Goal: Find specific page/section: Find specific page/section

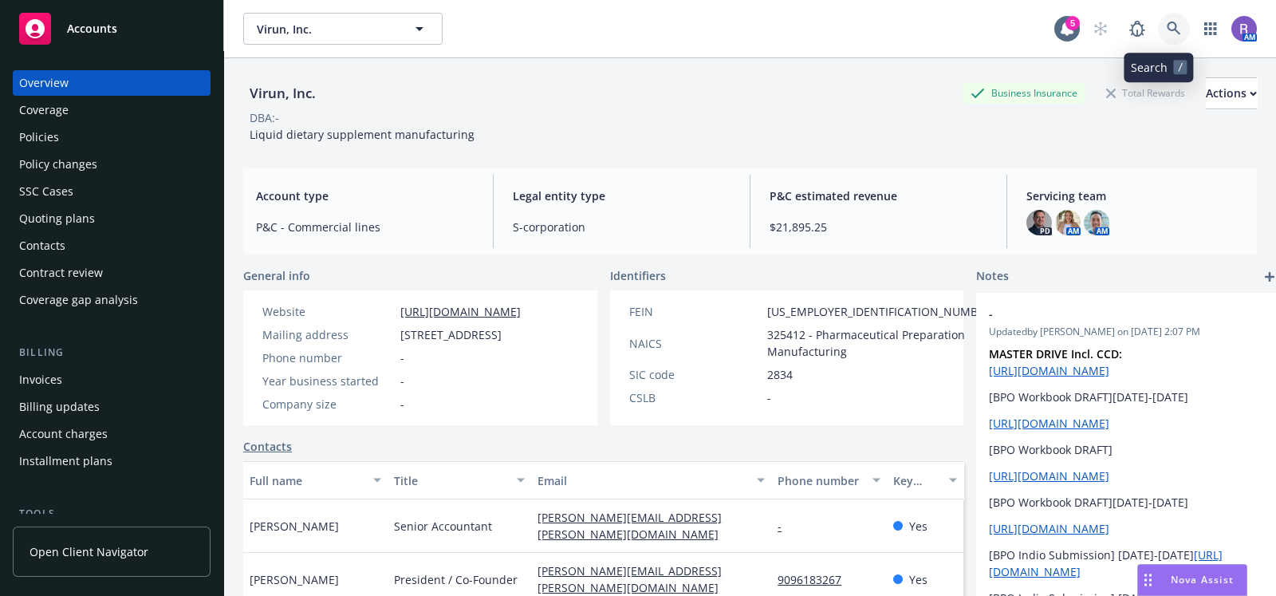
click at [1158, 37] on link at bounding box center [1174, 29] width 32 height 32
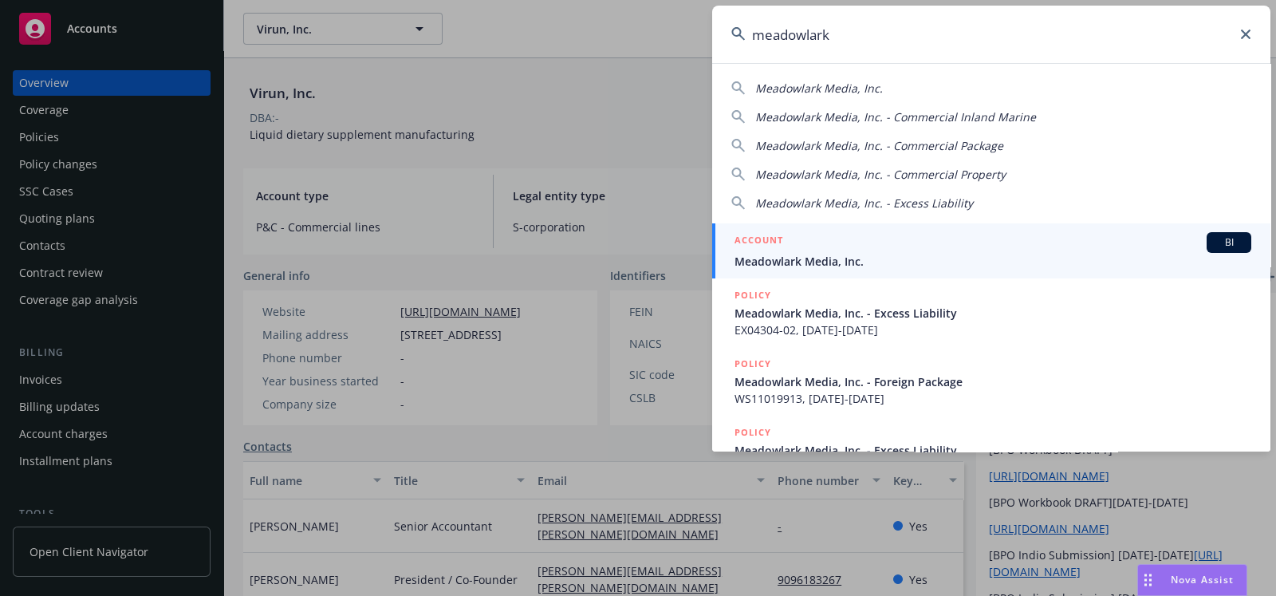
type input "meadowlark"
click at [853, 251] on div "ACCOUNT BI" at bounding box center [993, 242] width 517 height 21
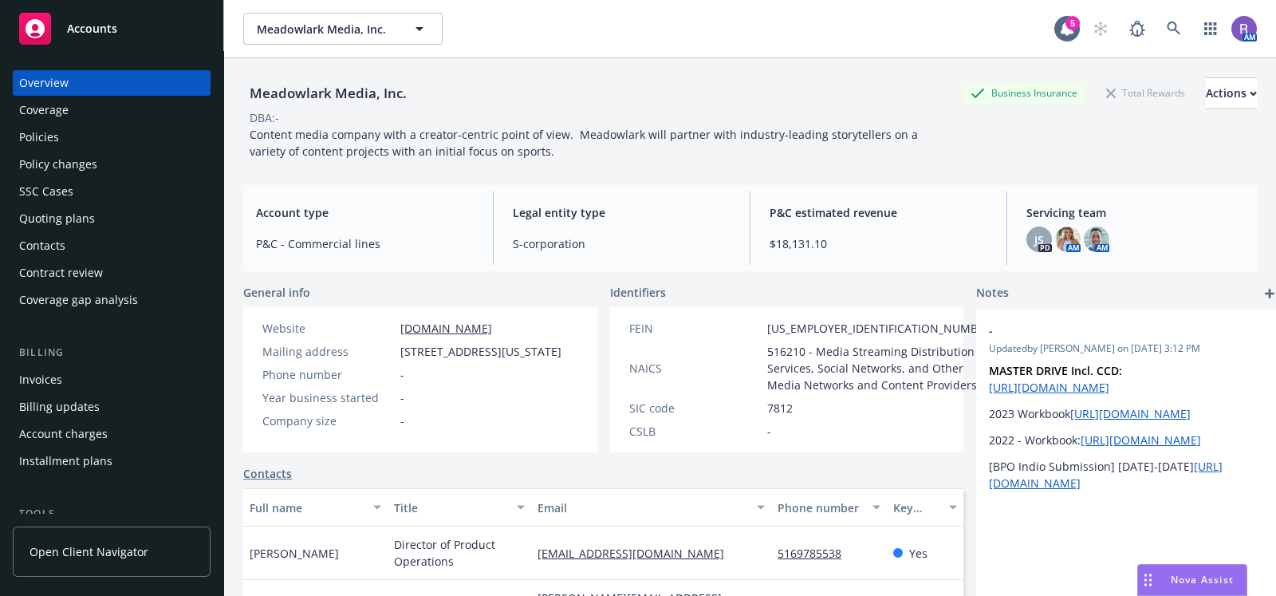
click at [53, 132] on div "Policies" at bounding box center [39, 137] width 40 height 26
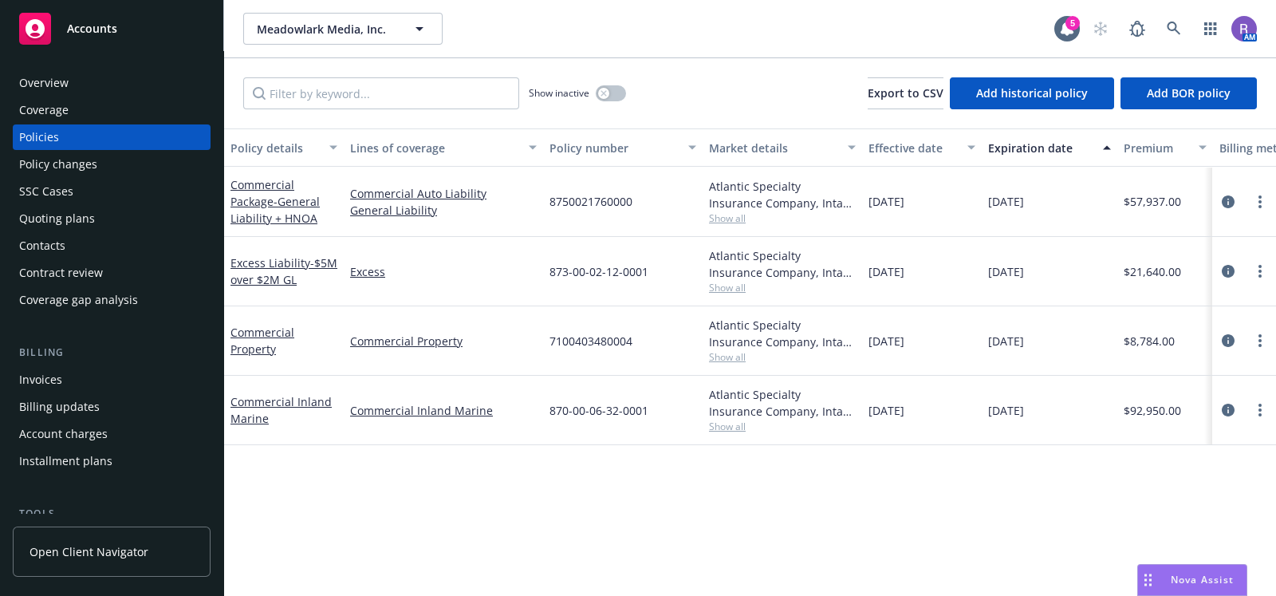
click at [67, 86] on div "Overview" at bounding box center [43, 83] width 49 height 26
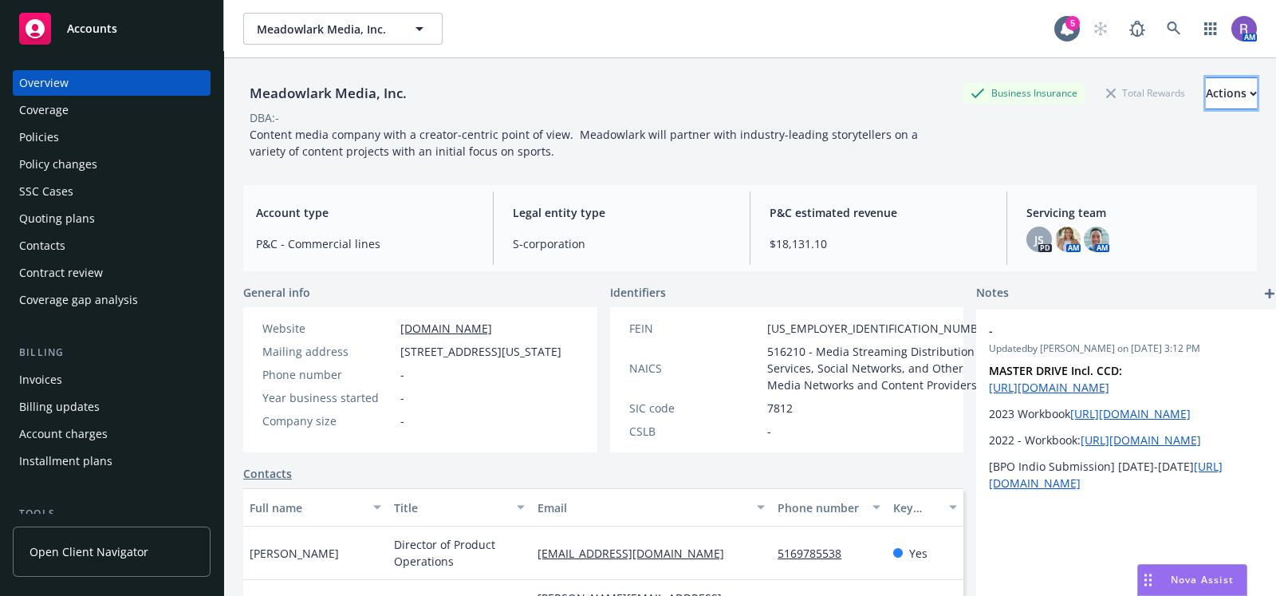
click at [1206, 85] on div "Actions" at bounding box center [1231, 93] width 51 height 30
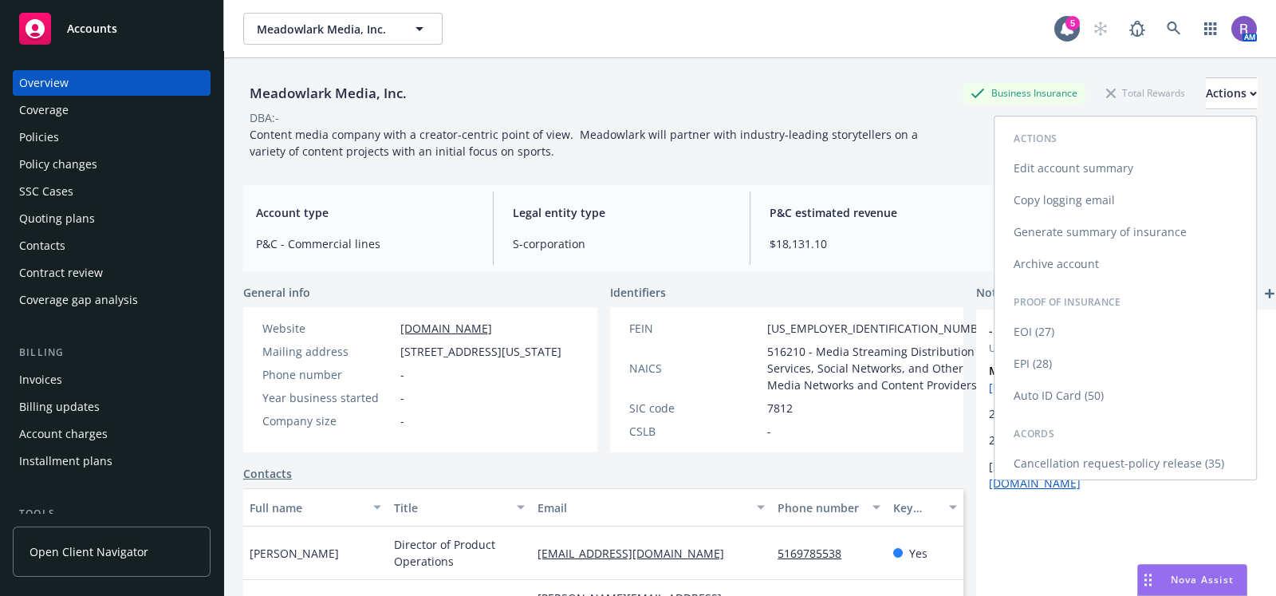
click at [1117, 193] on link "Copy logging email" at bounding box center [1126, 200] width 262 height 32
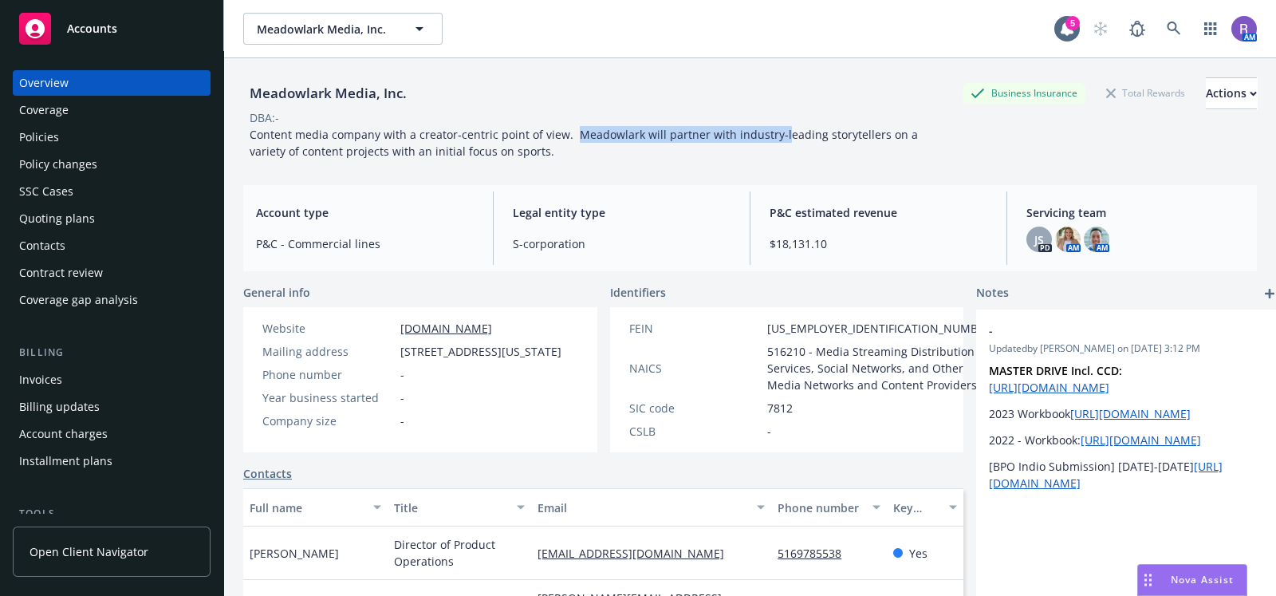
drag, startPoint x: 572, startPoint y: 137, endPoint x: 774, endPoint y: 135, distance: 201.8
click at [774, 135] on span "Content media company with a creator-centric point of view. Meadowlark will par…" at bounding box center [586, 143] width 672 height 32
drag, startPoint x: 571, startPoint y: 138, endPoint x: 625, endPoint y: 134, distance: 54.4
click at [625, 134] on span "Content media company with a creator-centric point of view. Meadowlark will par…" at bounding box center [586, 143] width 672 height 32
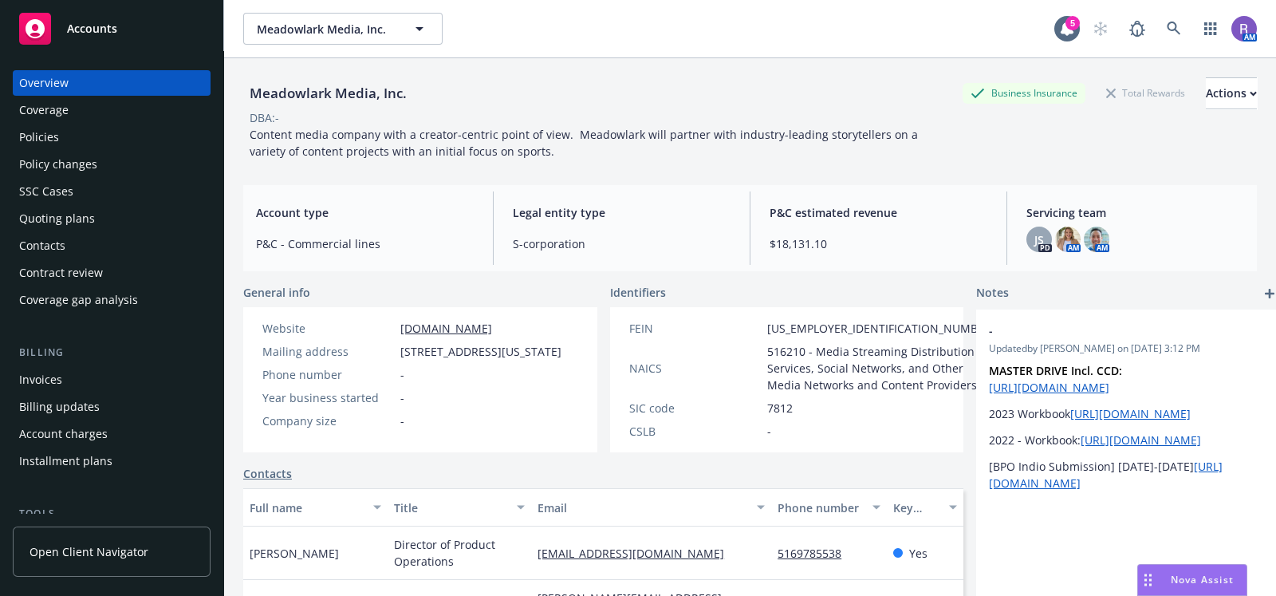
click at [657, 132] on span "Content media company with a creator-centric point of view. Meadowlark will par…" at bounding box center [586, 143] width 672 height 32
